Goal: Find specific page/section: Find specific page/section

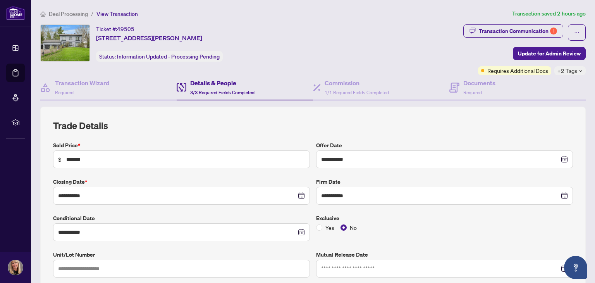
scroll to position [355, 0]
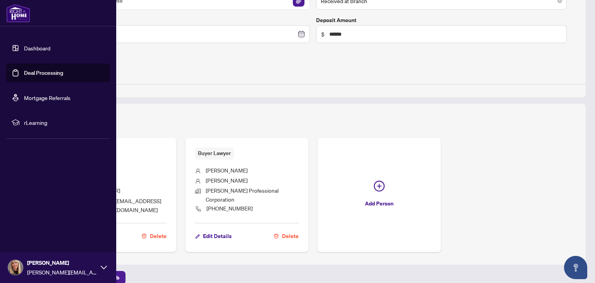
click at [24, 72] on link "Deal Processing" at bounding box center [43, 72] width 39 height 7
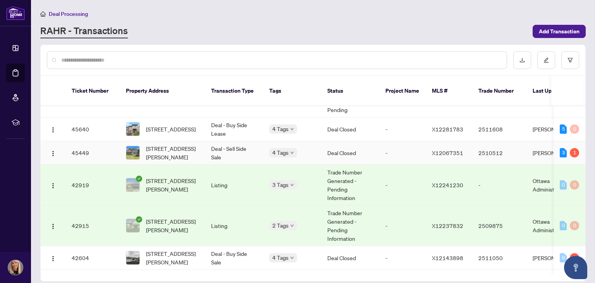
scroll to position [388, 0]
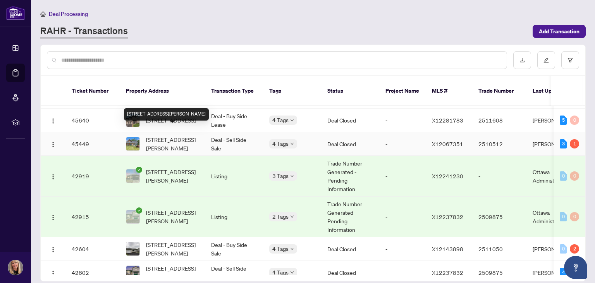
click at [157, 135] on span "[STREET_ADDRESS][PERSON_NAME]" at bounding box center [172, 143] width 53 height 17
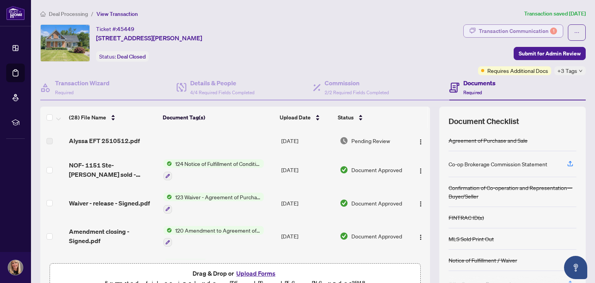
click at [479, 31] on div "Transaction Communication 1" at bounding box center [518, 31] width 78 height 12
type textarea "**********"
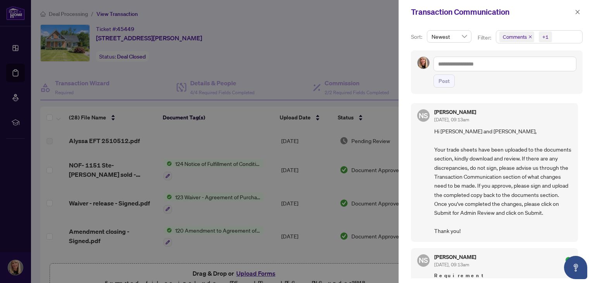
click at [318, 65] on div at bounding box center [297, 141] width 595 height 283
click at [581, 10] on button "button" at bounding box center [578, 11] width 10 height 9
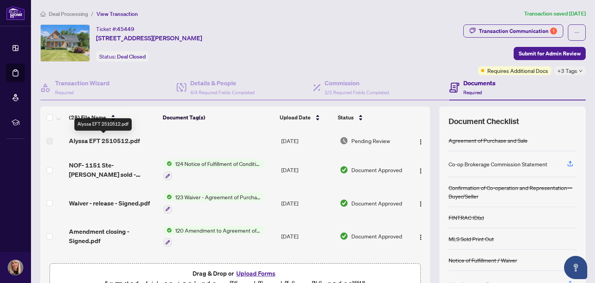
click at [96, 143] on span "Alyssa EFT 2510512.pdf" at bounding box center [104, 140] width 71 height 9
click at [418, 140] on img "button" at bounding box center [421, 142] width 6 height 6
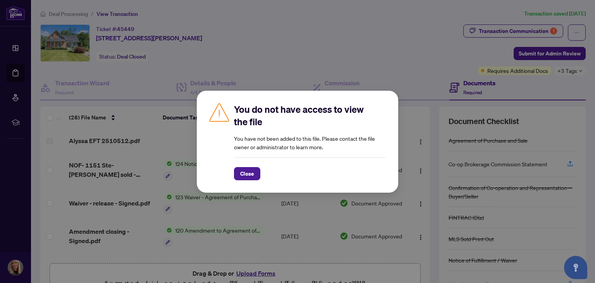
click at [408, 69] on div "You do not have access to view the file You have not been added to this file. P…" at bounding box center [297, 141] width 595 height 283
click at [243, 172] on span "Close" at bounding box center [247, 173] width 14 height 12
